Goal: Task Accomplishment & Management: Manage account settings

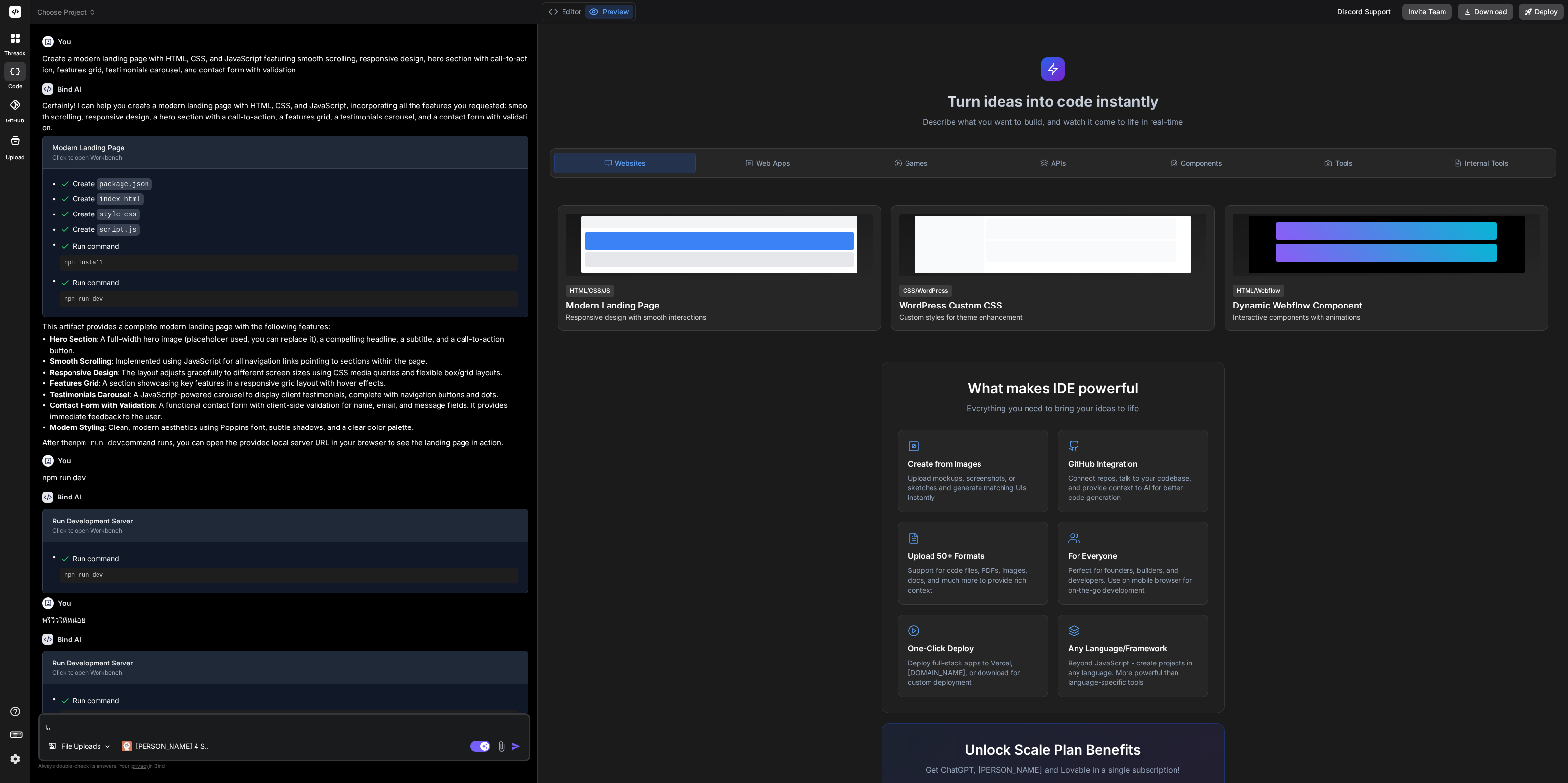
scroll to position [460, 0]
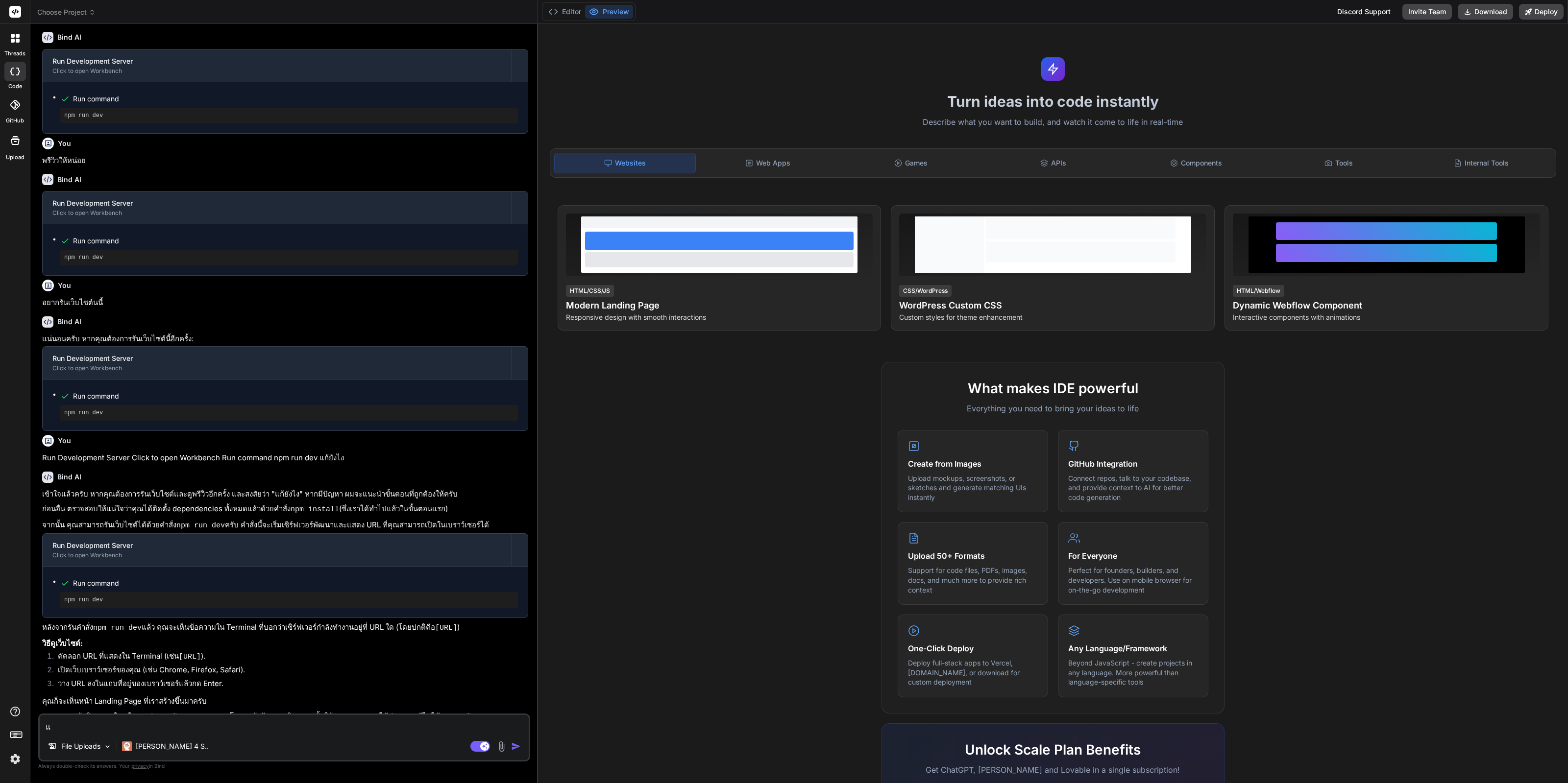
click at [17, 65] on div at bounding box center [15, 71] width 21 height 19
click at [140, 745] on p "[PERSON_NAME] 4 S.." at bounding box center [172, 746] width 73 height 10
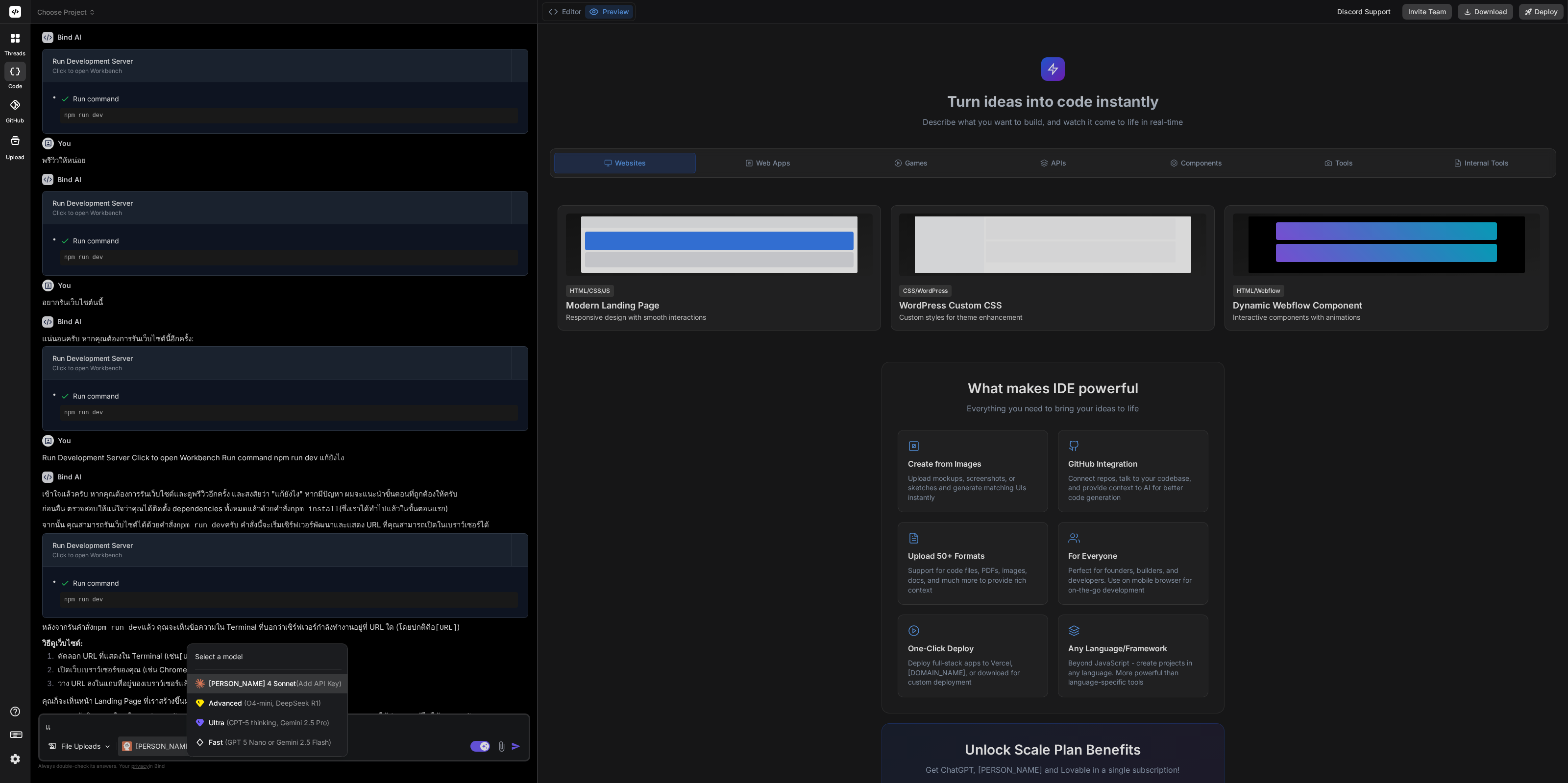
click at [306, 682] on span "(Add API Key)" at bounding box center [318, 684] width 46 height 9
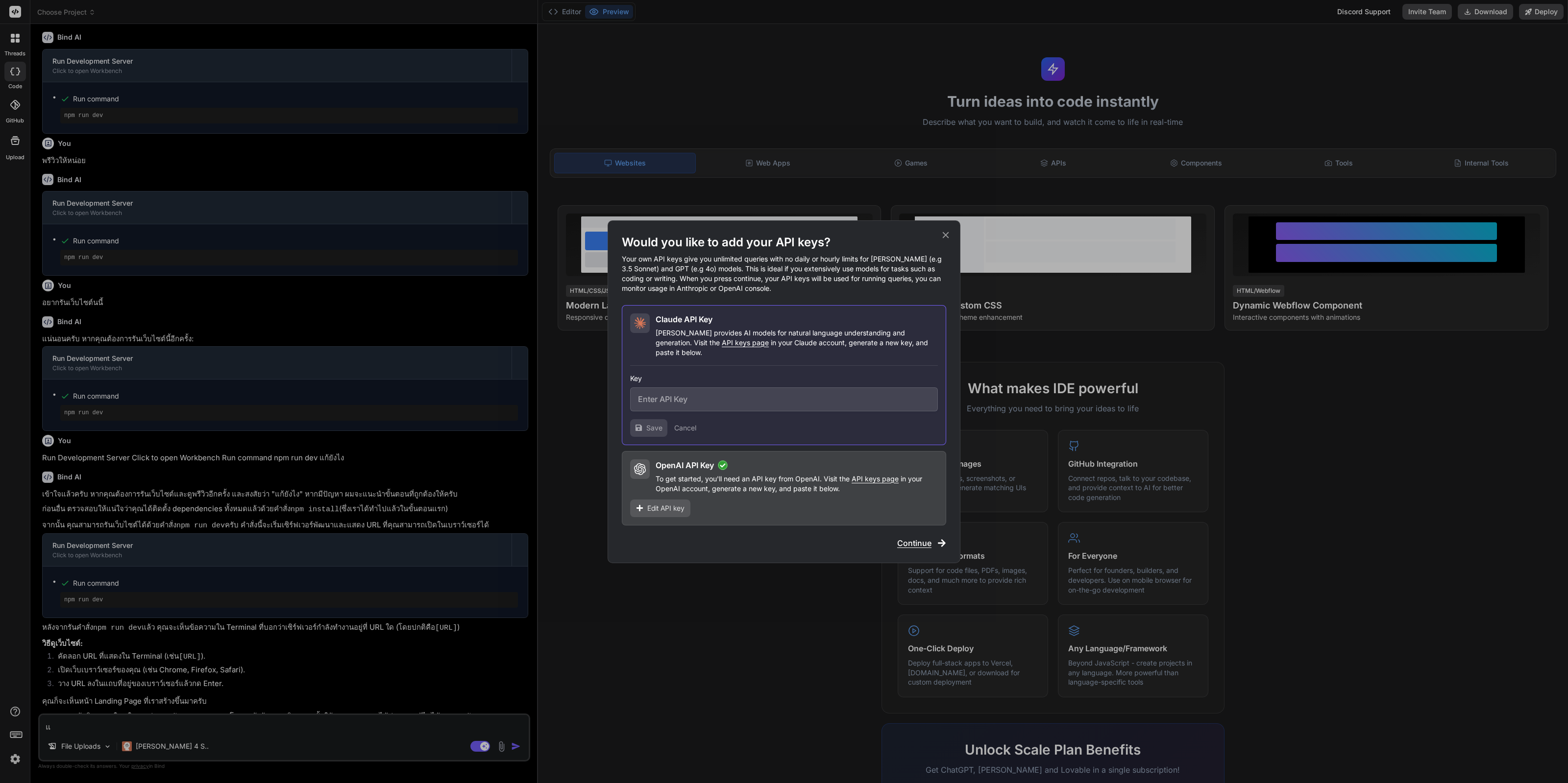
click at [680, 393] on input "text" at bounding box center [784, 399] width 308 height 24
click at [722, 346] on span "API keys page" at bounding box center [745, 343] width 47 height 9
click at [839, 158] on div "Would you like to add your API keys? Your own API keys give you unlimited queri…" at bounding box center [784, 391] width 1568 height 783
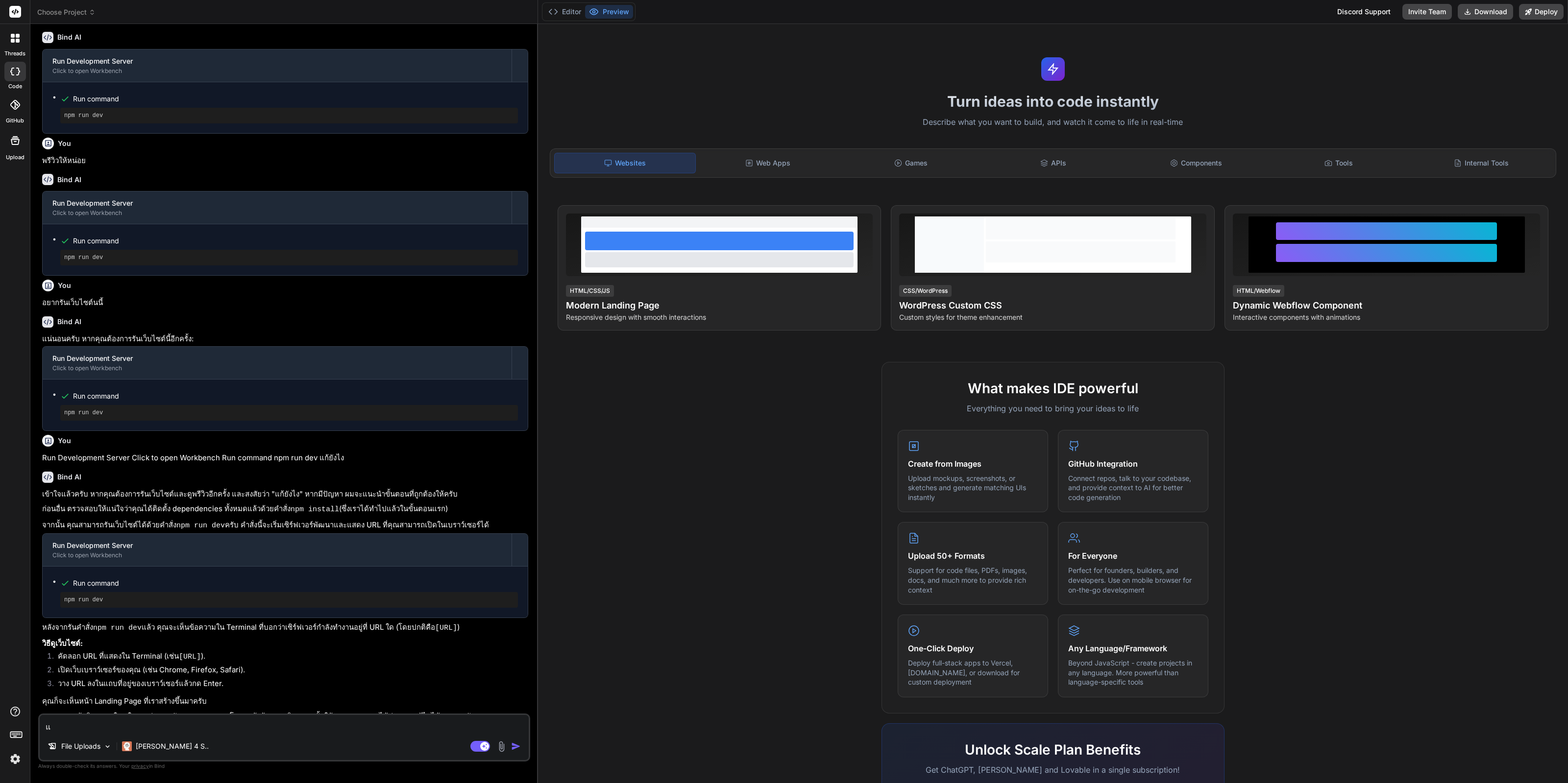
click at [17, 765] on img at bounding box center [15, 759] width 16 height 16
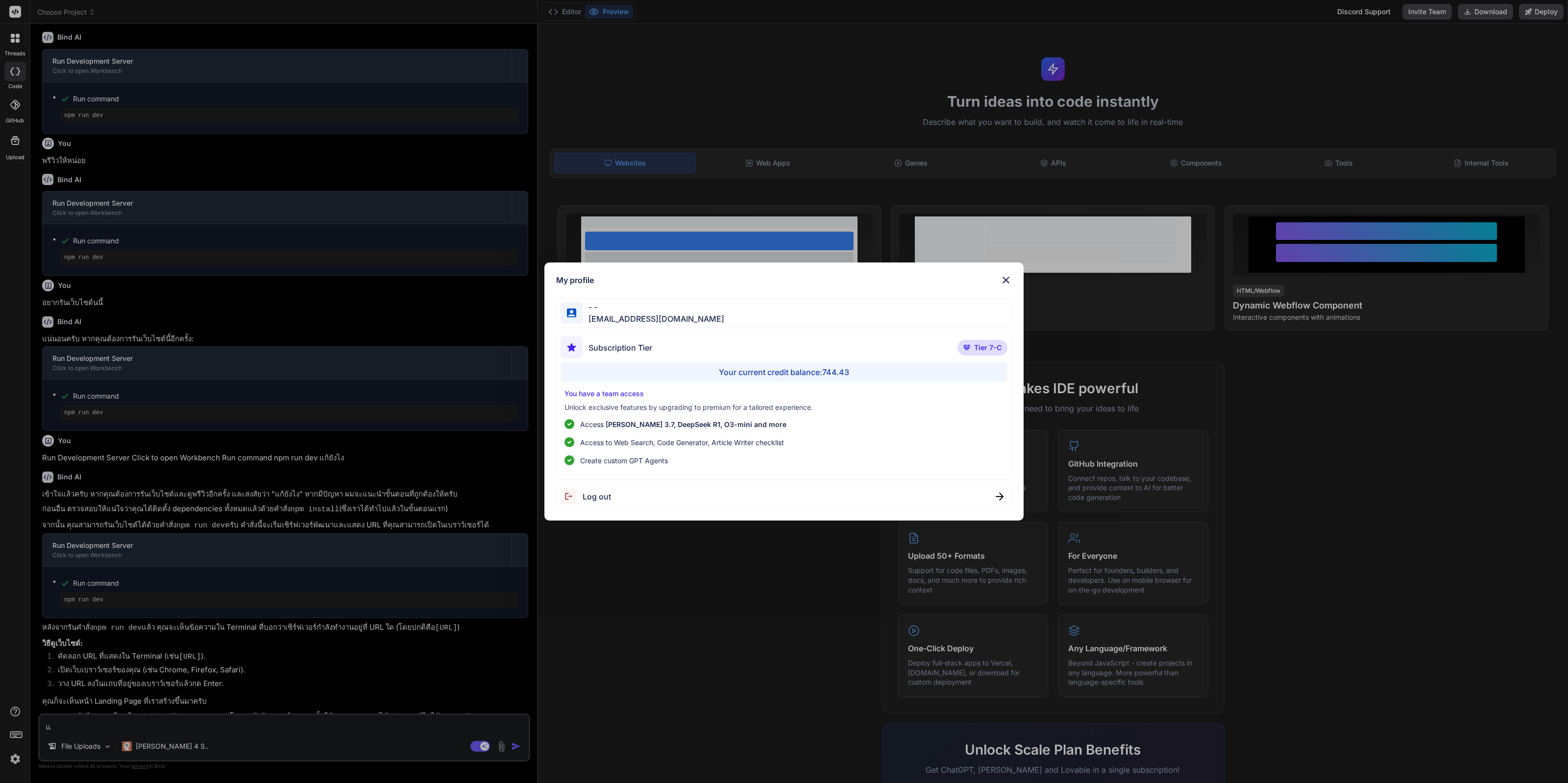
click at [701, 624] on div "My profile - - [EMAIL_ADDRESS][DOMAIN_NAME] Subscription Tier Tier 7-C Your cur…" at bounding box center [784, 391] width 1568 height 783
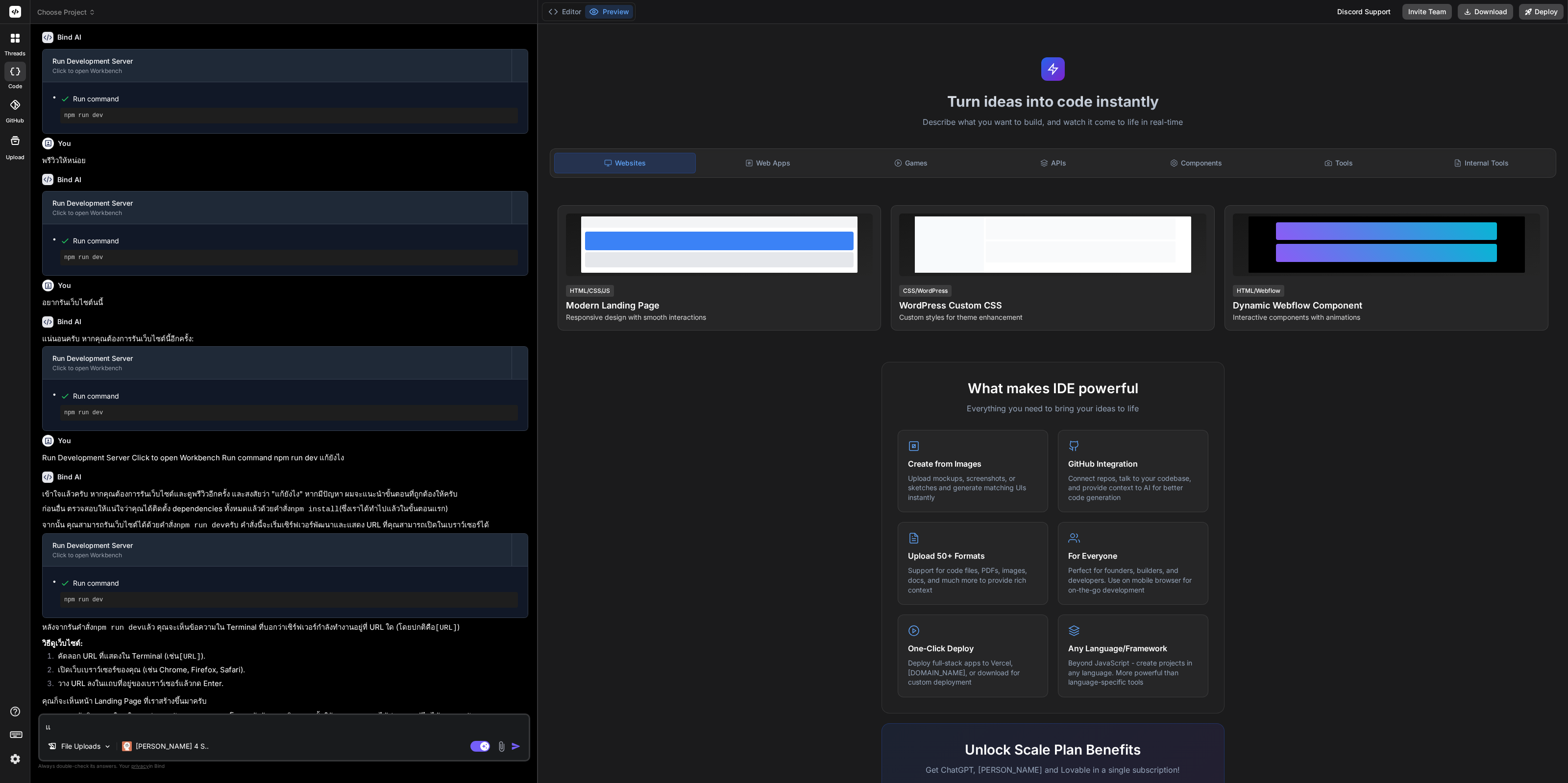
click at [21, 755] on img at bounding box center [15, 759] width 16 height 16
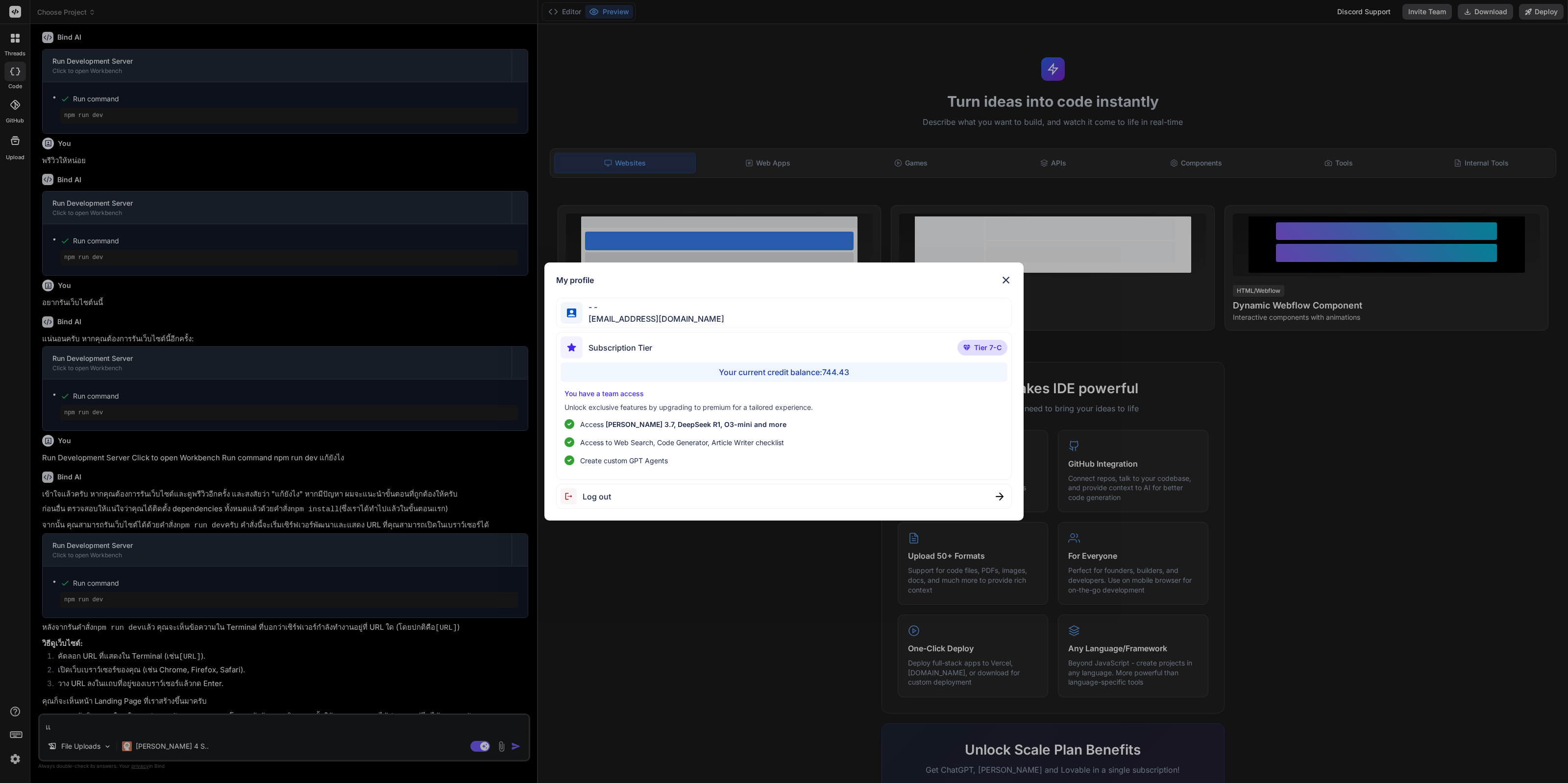
click at [948, 493] on div "Log out" at bounding box center [784, 496] width 456 height 25
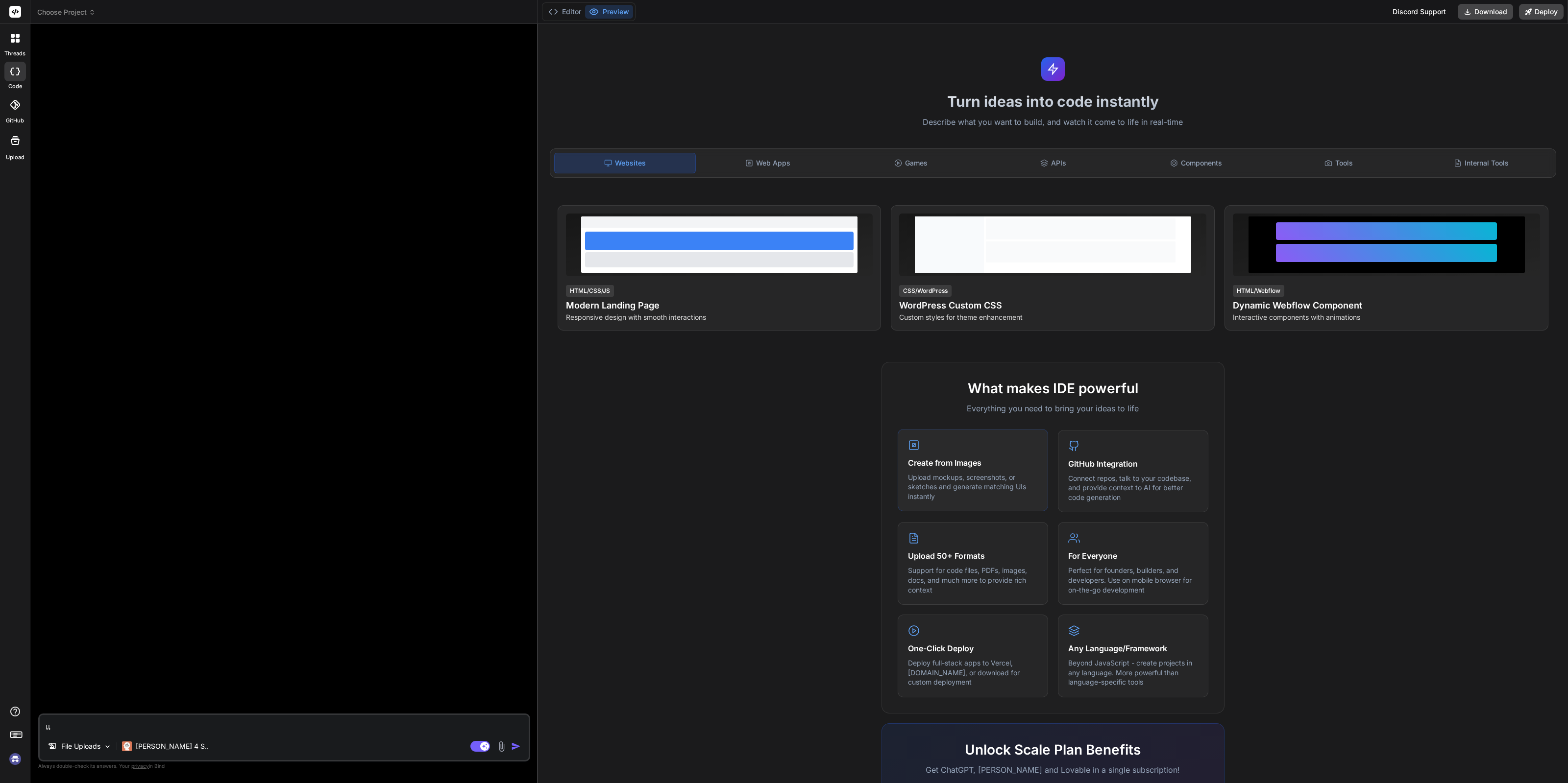
scroll to position [0, 0]
click at [12, 762] on img at bounding box center [15, 759] width 16 height 16
type textarea "x"
click at [16, 761] on img at bounding box center [15, 759] width 16 height 16
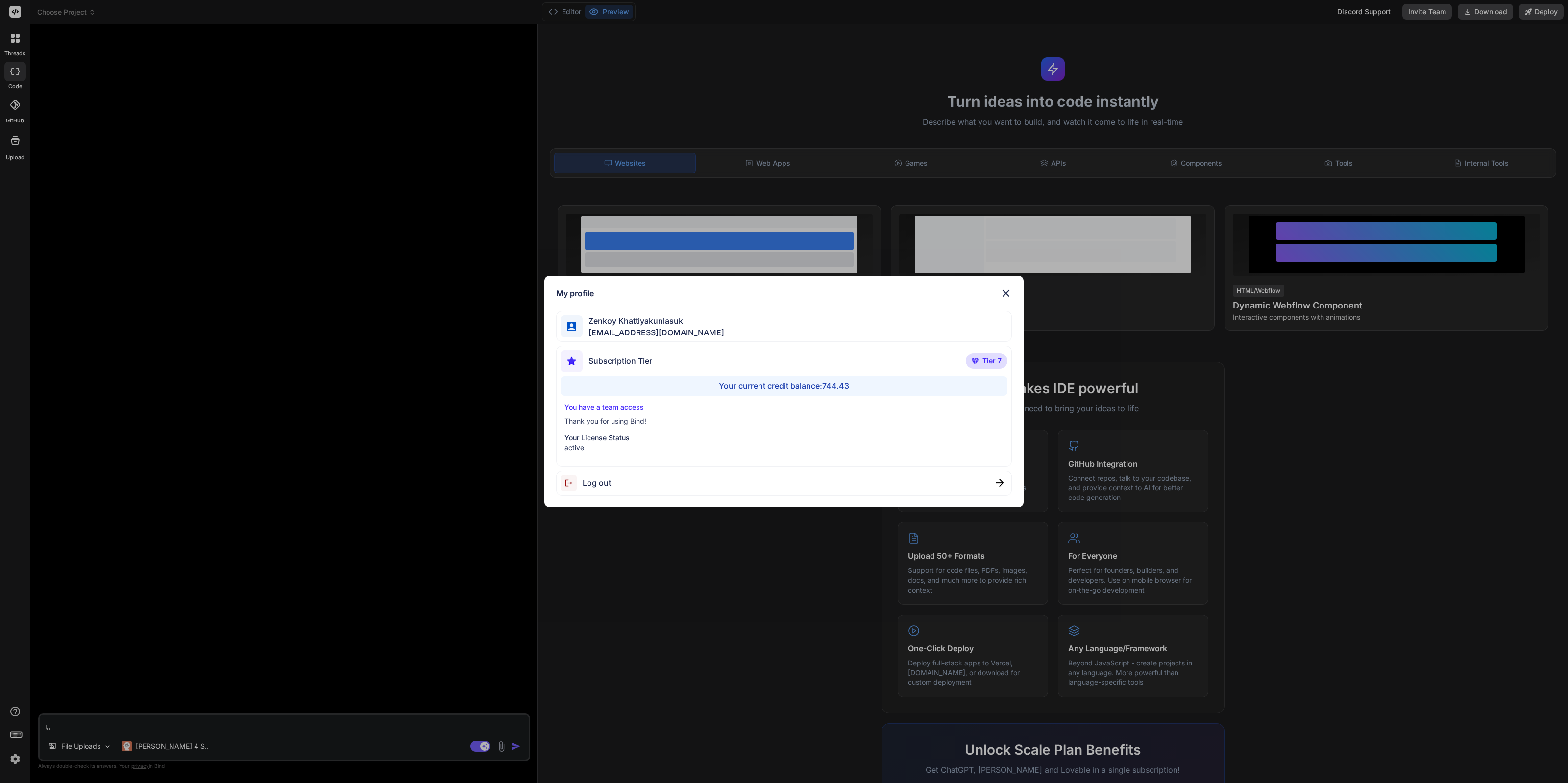
click at [201, 642] on div "My profile [PERSON_NAME] [EMAIL_ADDRESS][DOMAIN_NAME] Subscription Tier Tier 7 …" at bounding box center [784, 391] width 1568 height 783
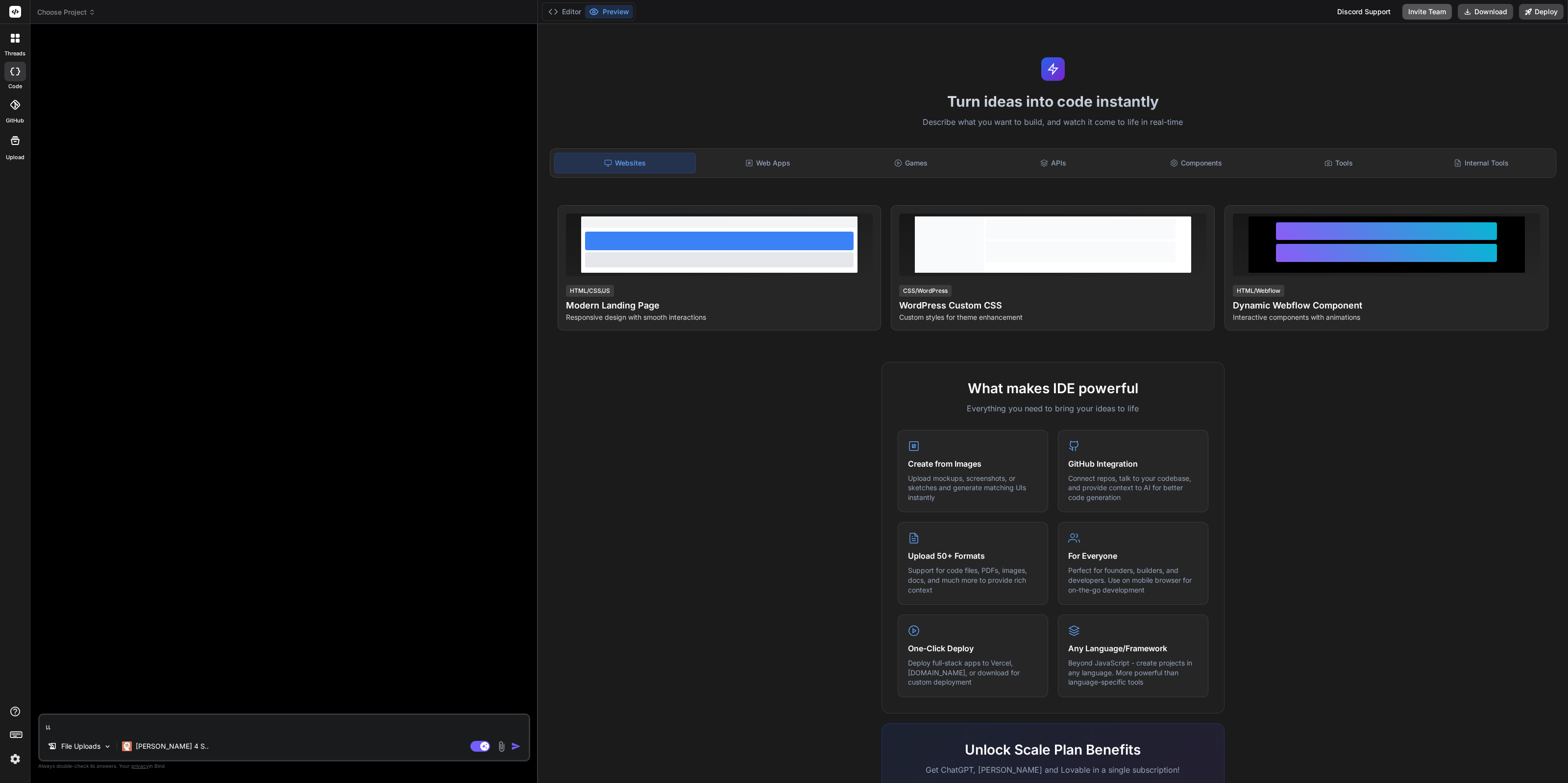
click at [1423, 11] on button "Invite Team" at bounding box center [1427, 12] width 49 height 16
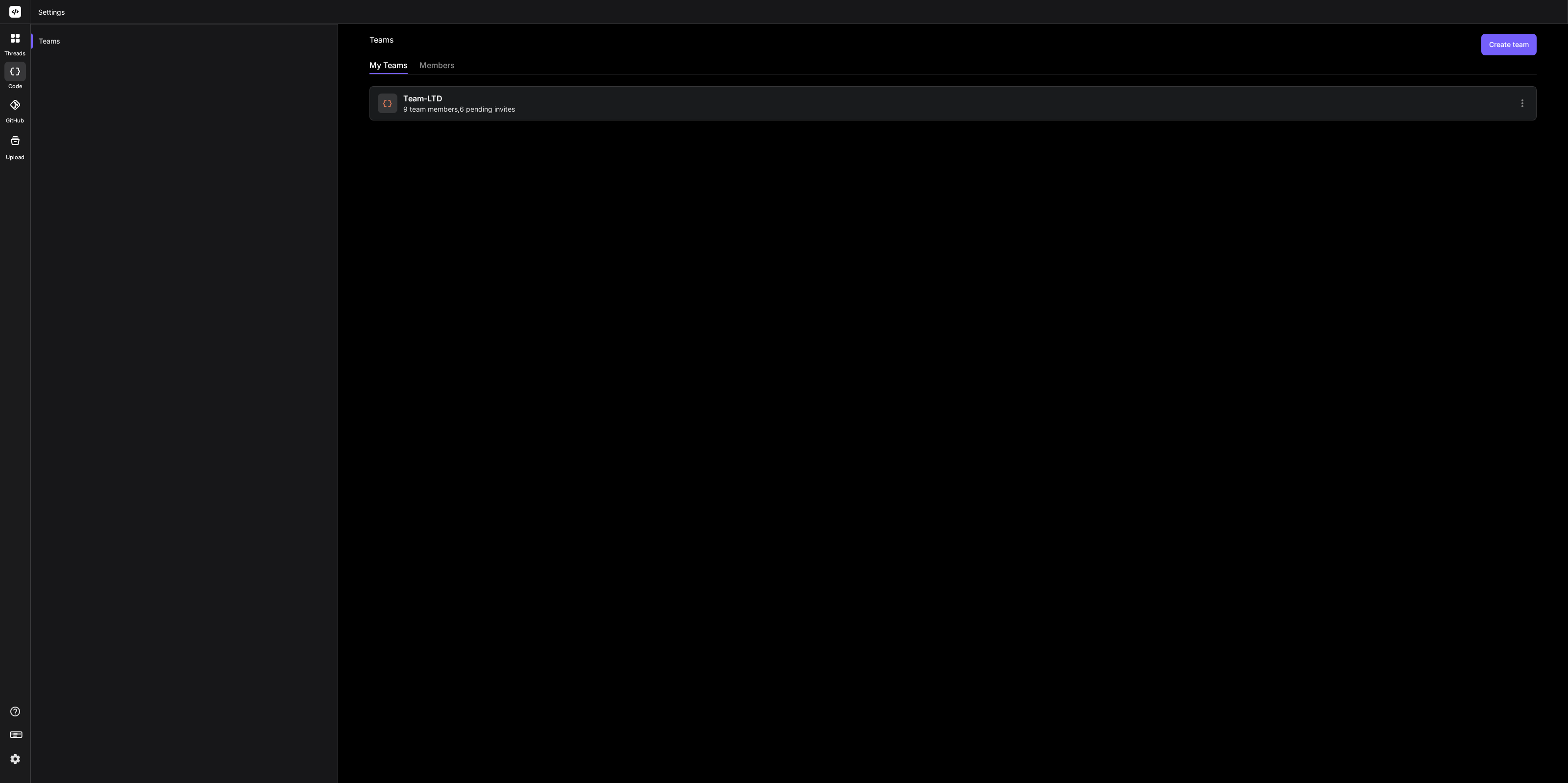
click at [529, 100] on div "Team-LTD 9 team members , 6 pending invites" at bounding box center [664, 103] width 572 height 21
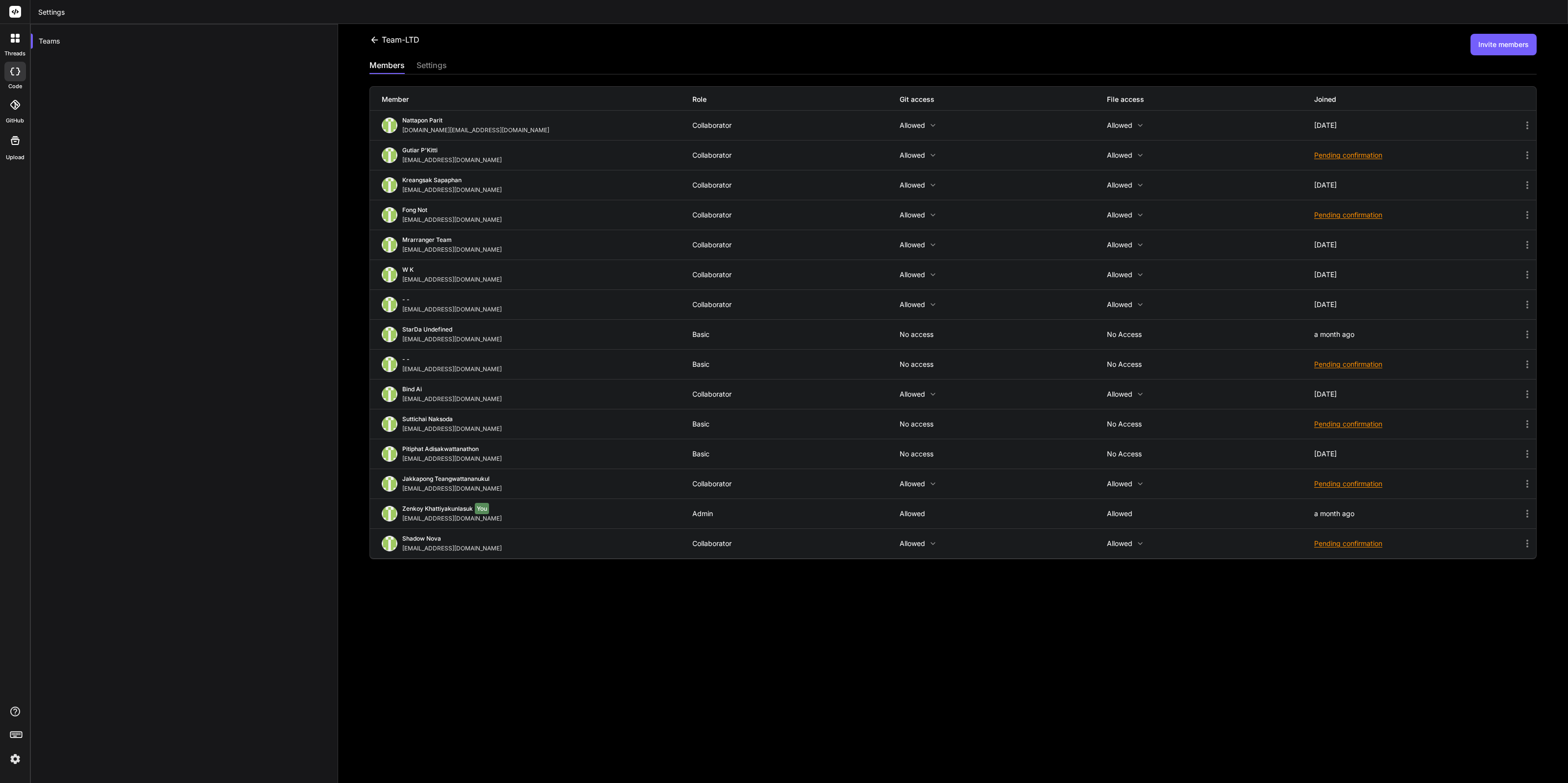
click at [1112, 151] on p "Allowed" at bounding box center [1210, 155] width 208 height 8
click at [429, 67] on div at bounding box center [784, 391] width 1568 height 783
click at [429, 67] on div "settings" at bounding box center [432, 66] width 30 height 14
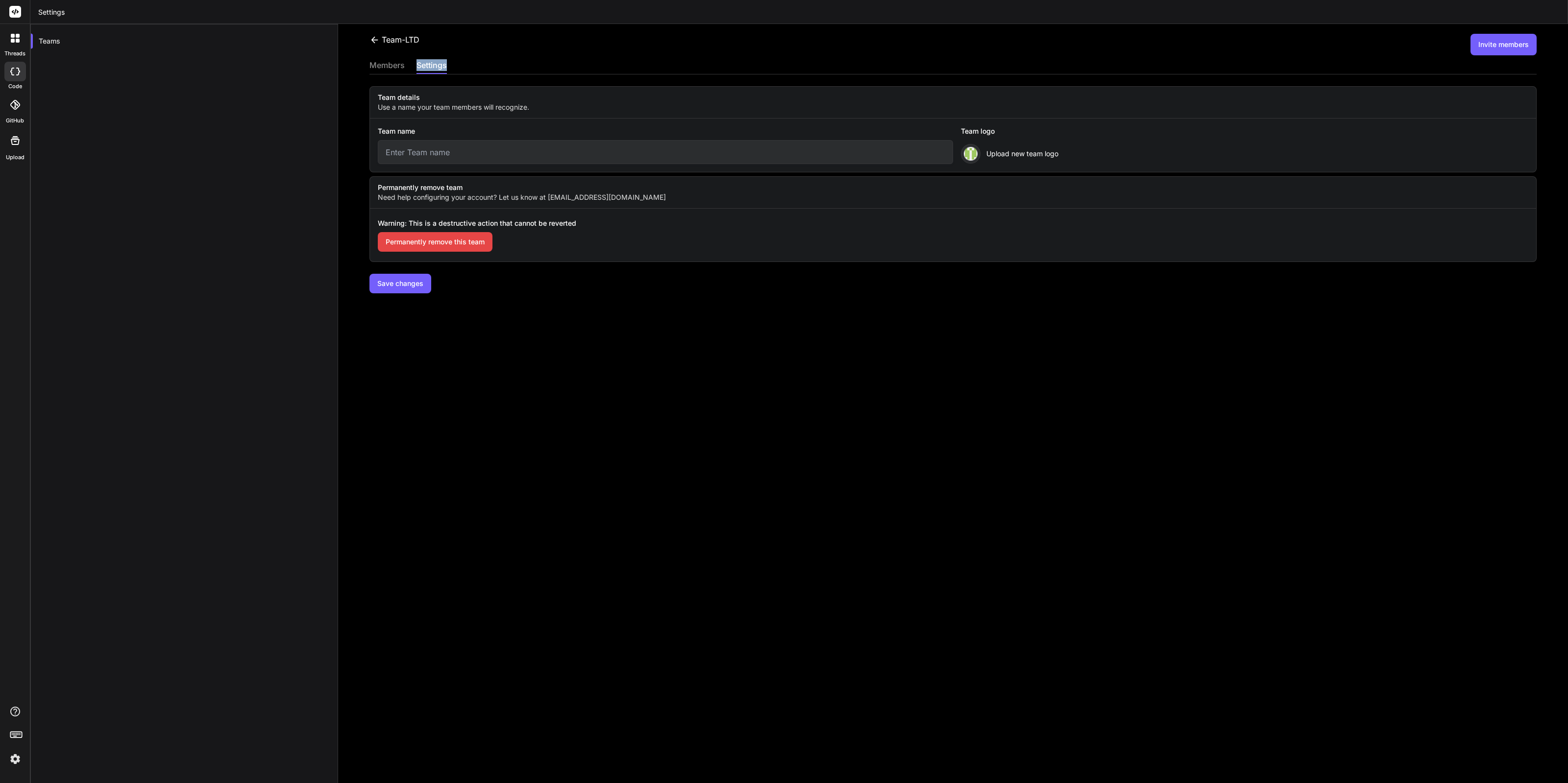
type input "Team-LTD"
click at [397, 61] on div "members" at bounding box center [387, 66] width 35 height 14
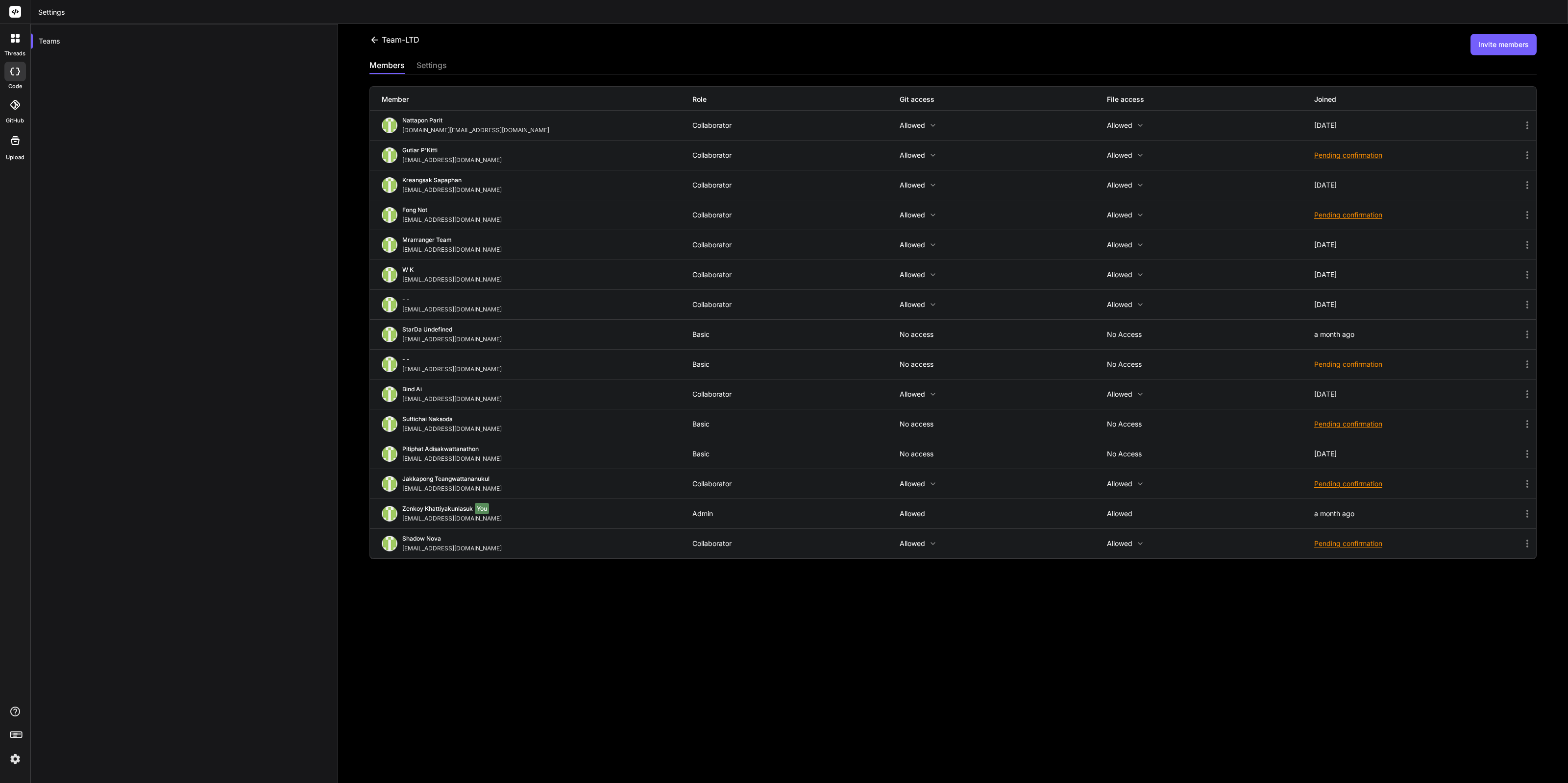
click at [16, 758] on img at bounding box center [15, 759] width 16 height 16
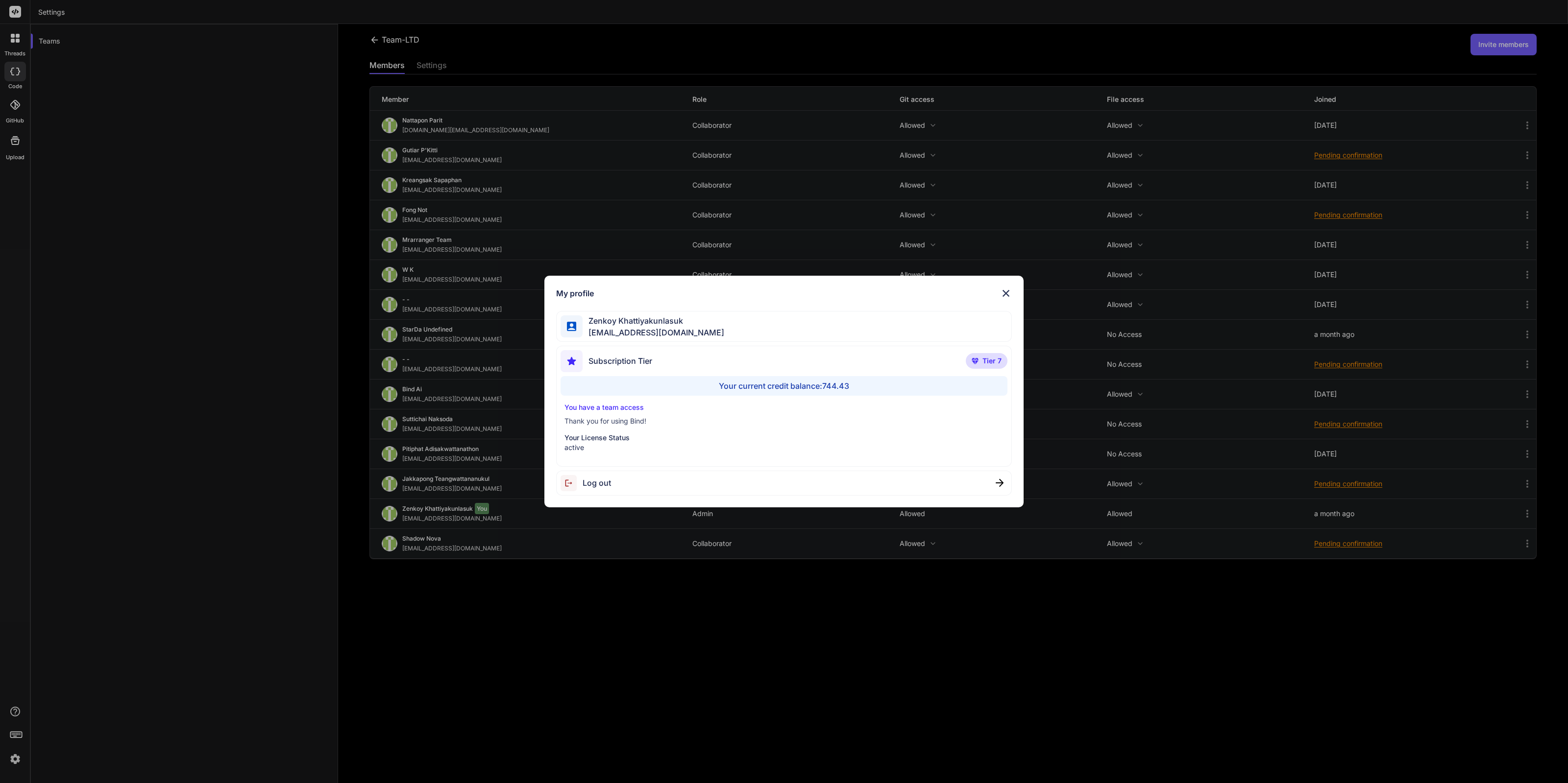
click at [97, 388] on div "My profile [PERSON_NAME] [EMAIL_ADDRESS][DOMAIN_NAME] Subscription Tier Tier 7 …" at bounding box center [784, 391] width 1568 height 783
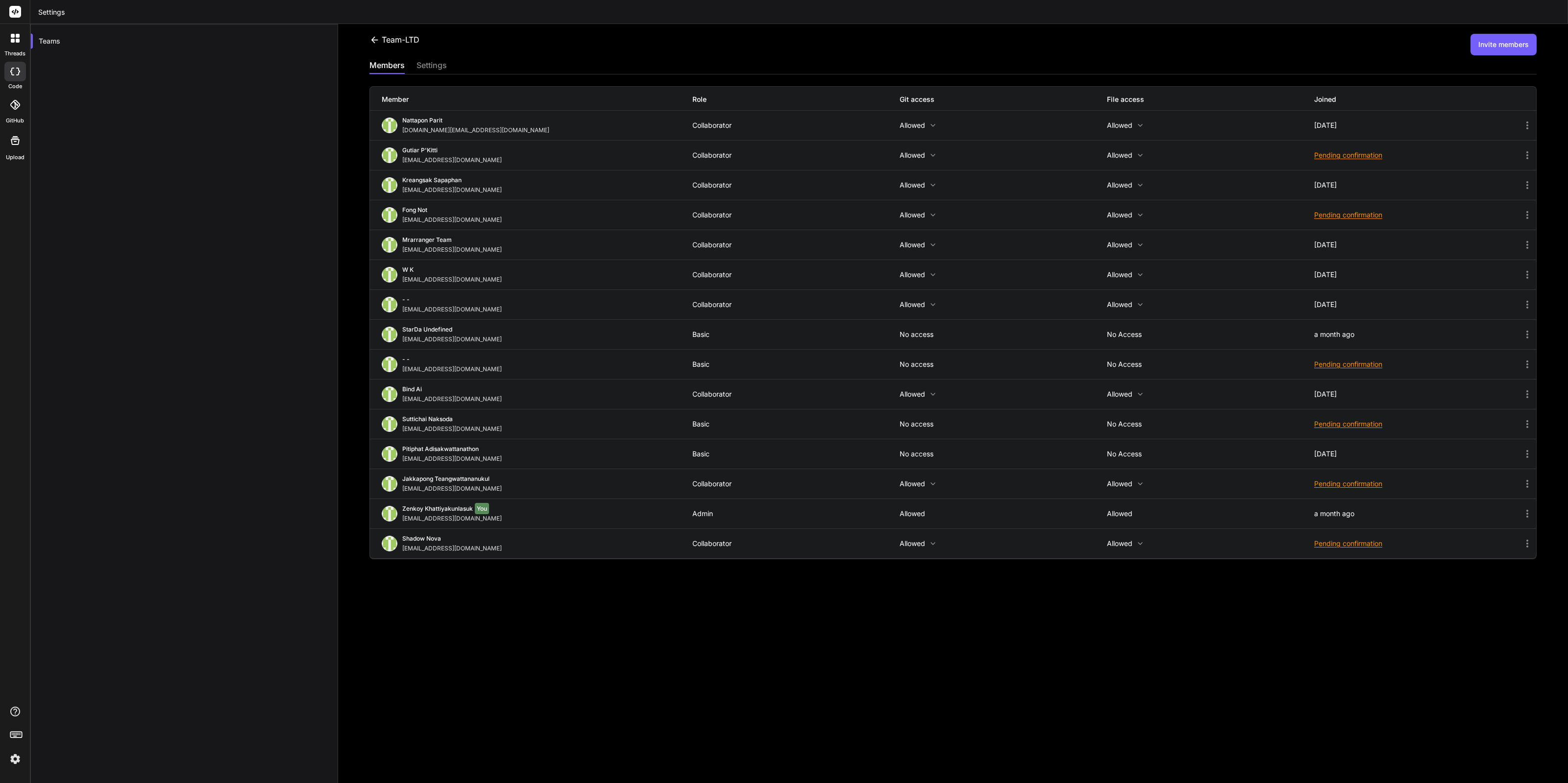
click at [19, 15] on rect at bounding box center [15, 12] width 12 height 12
click at [19, 42] on div at bounding box center [15, 38] width 21 height 21
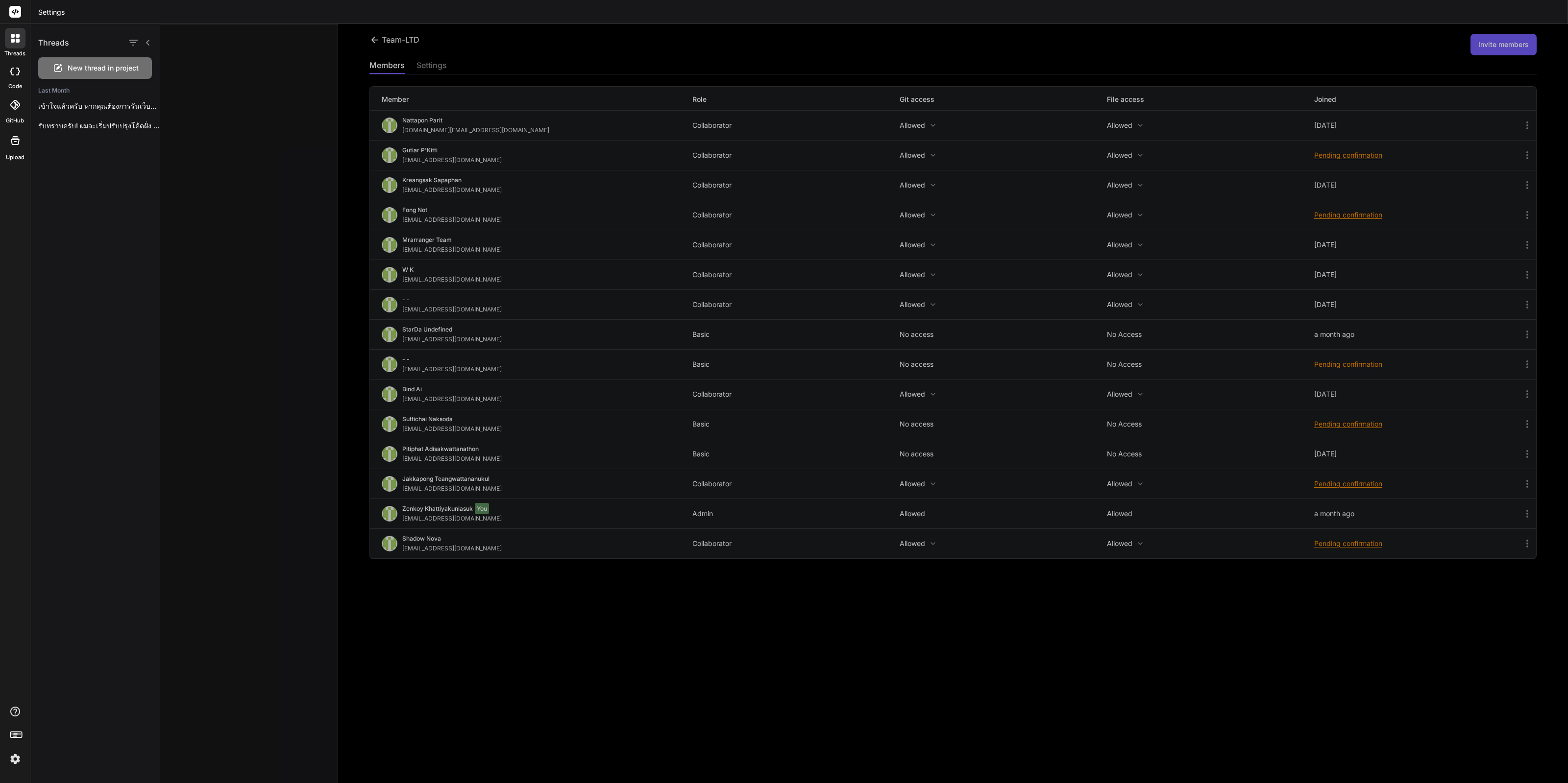
click at [118, 387] on div "Threads New thread in project Last Month เข้าใจแล้วครับ หากคุณต้องการรันเว็บไซต…" at bounding box center [95, 403] width 130 height 759
click at [18, 765] on img at bounding box center [15, 759] width 16 height 16
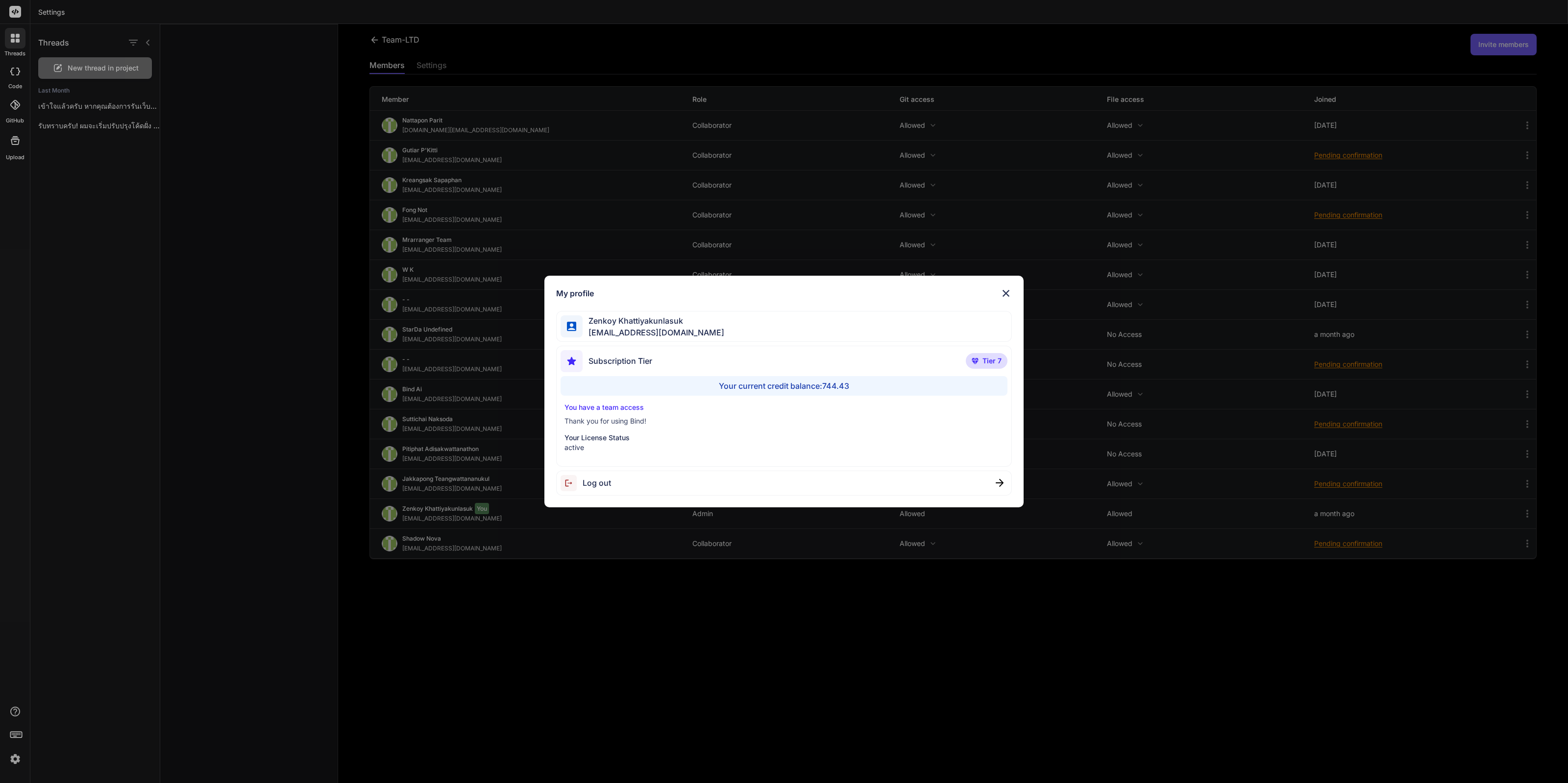
click at [140, 533] on div "My profile [PERSON_NAME] [EMAIL_ADDRESS][DOMAIN_NAME] Subscription Tier Tier 7 …" at bounding box center [784, 391] width 1568 height 783
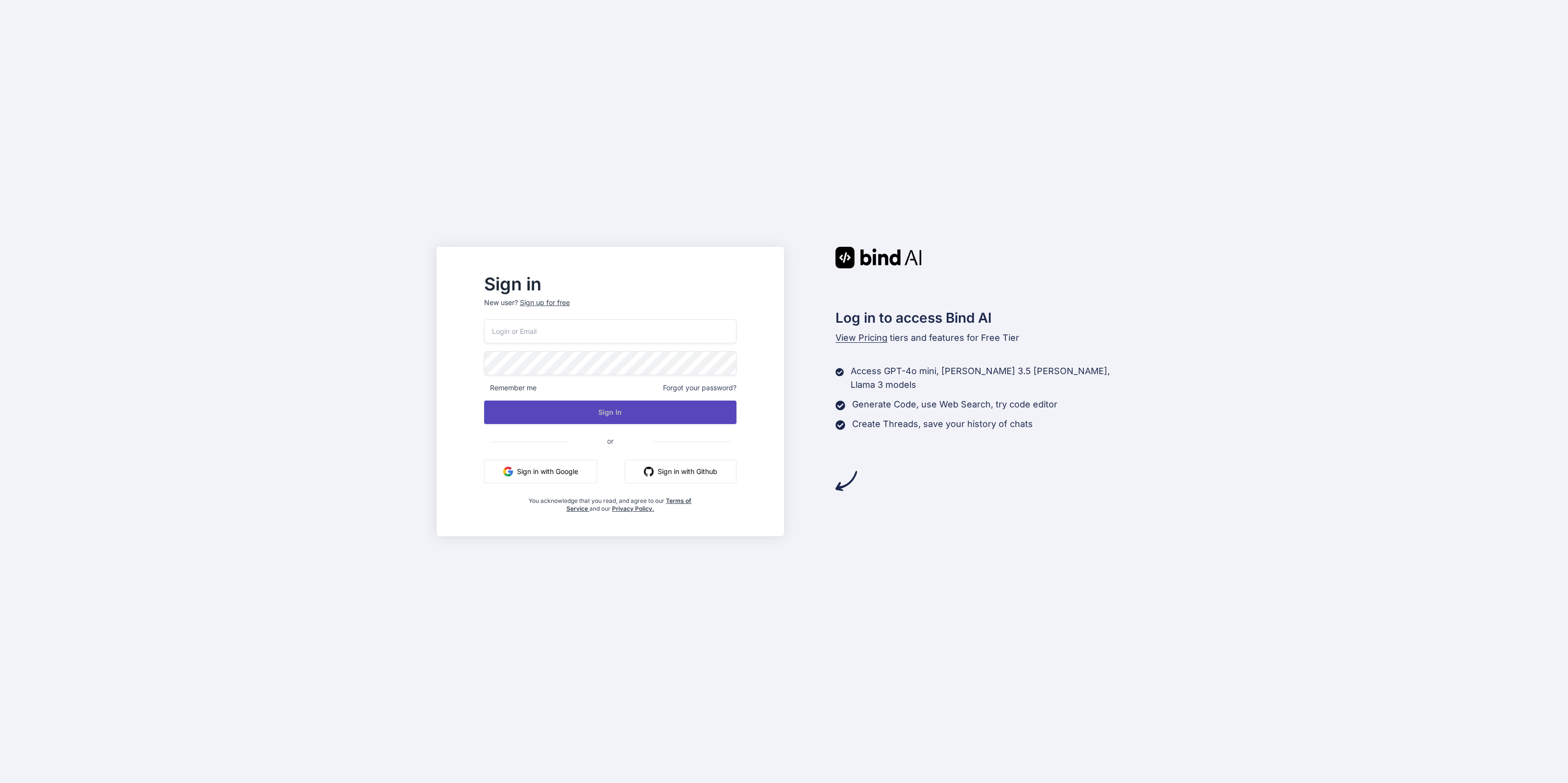
type input "[EMAIL_ADDRESS][DOMAIN_NAME]"
click at [610, 415] on button "Sign In" at bounding box center [610, 412] width 253 height 24
click at [642, 422] on button "Sign In" at bounding box center [610, 412] width 253 height 24
